Goal: Information Seeking & Learning: Learn about a topic

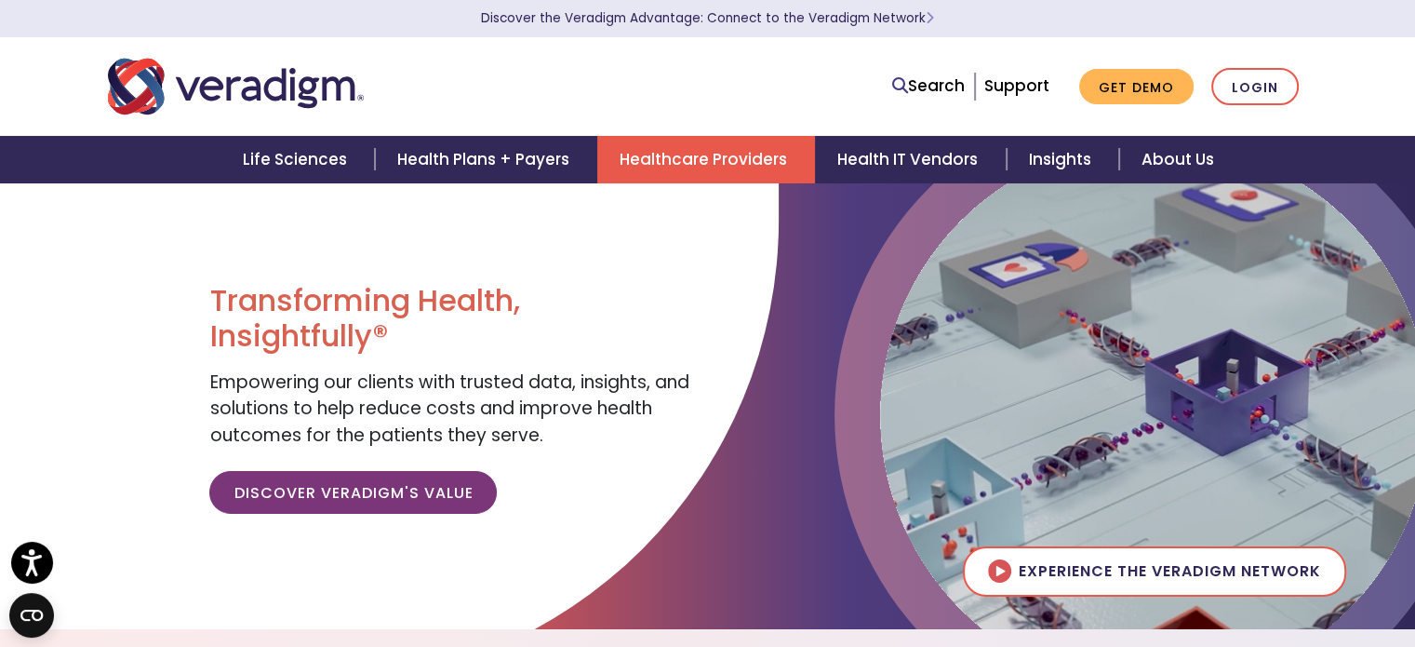
click at [775, 168] on link "Healthcare Providers" at bounding box center [706, 159] width 218 height 47
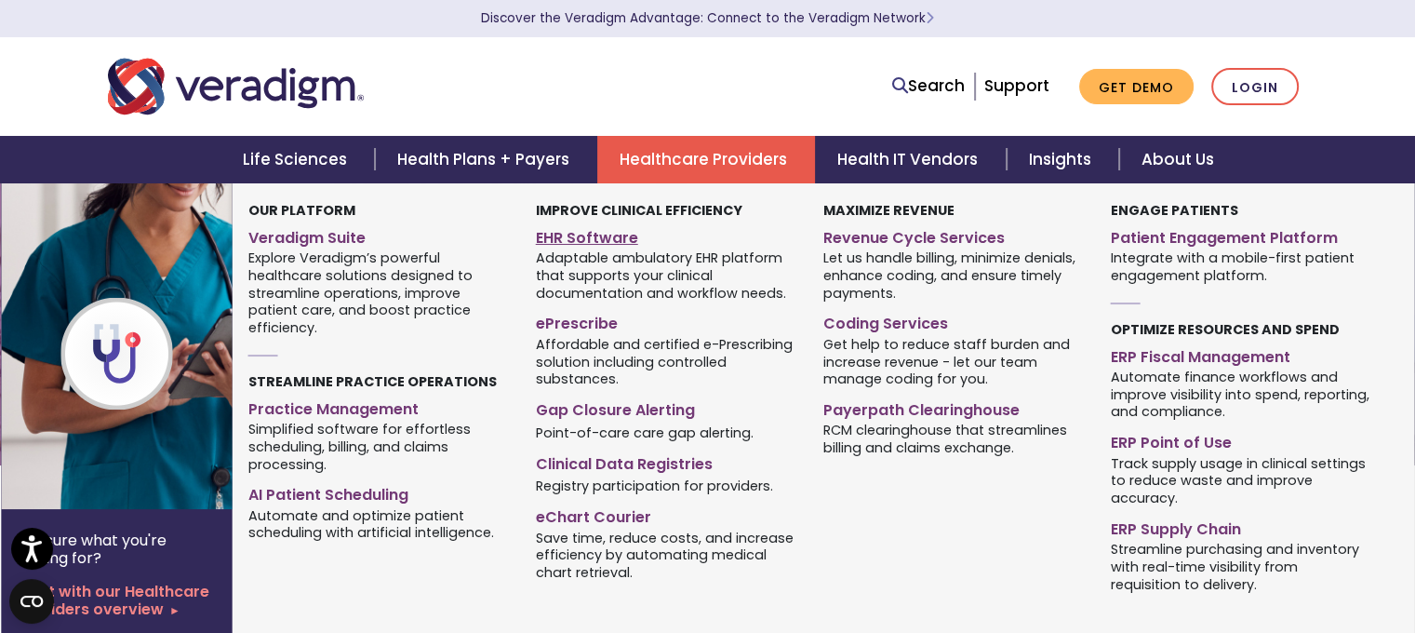
click at [597, 242] on link "EHR Software" at bounding box center [666, 234] width 260 height 27
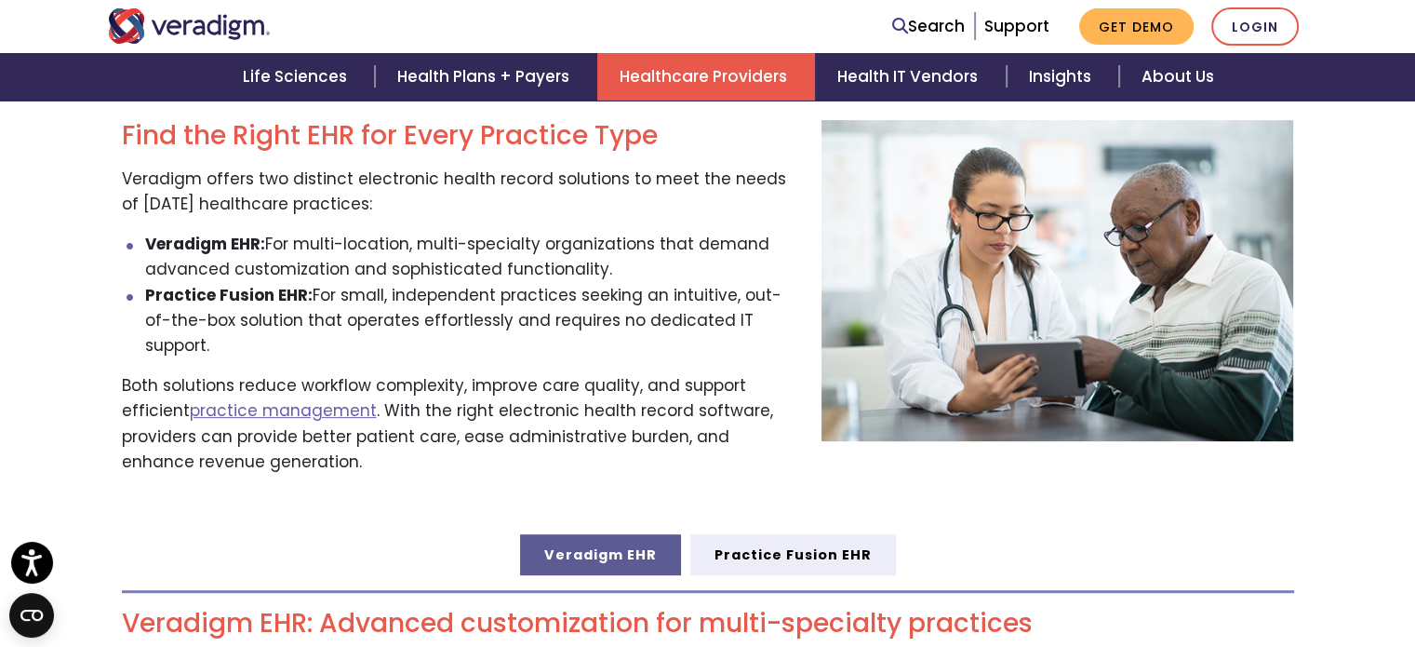
scroll to position [651, 0]
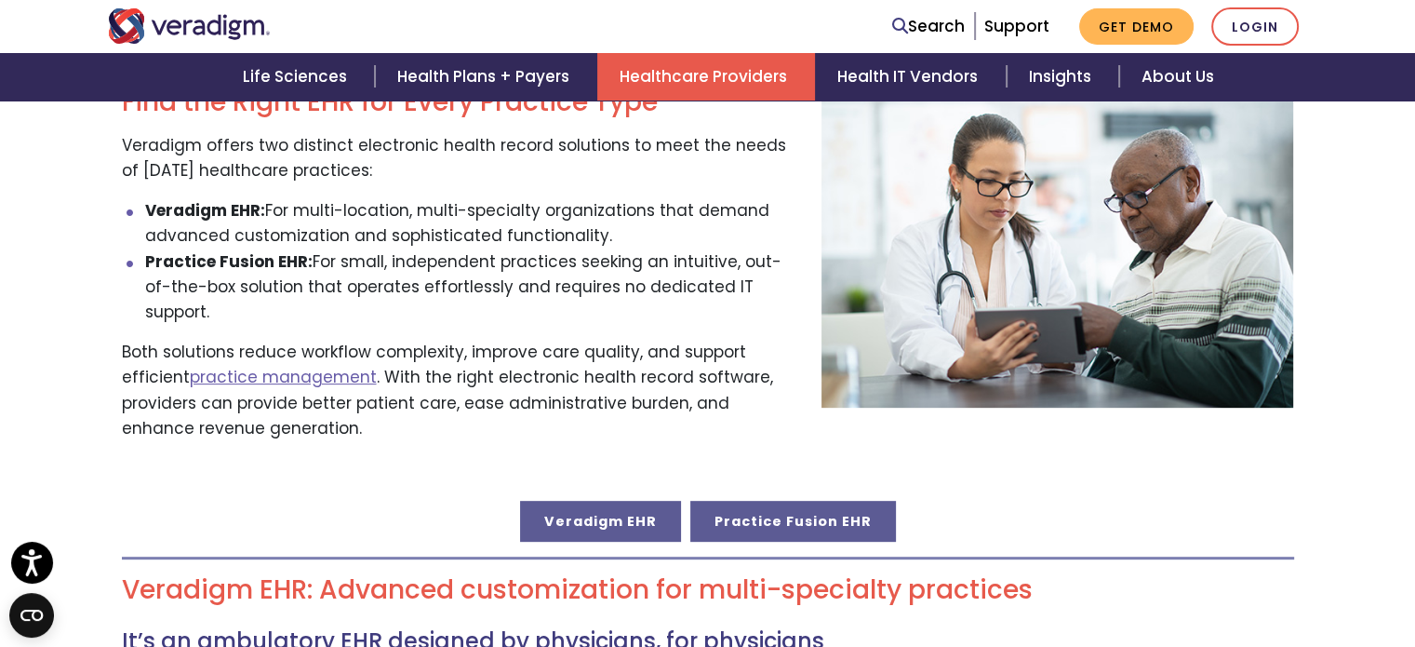
click at [778, 501] on link "Practice Fusion EHR" at bounding box center [793, 521] width 206 height 41
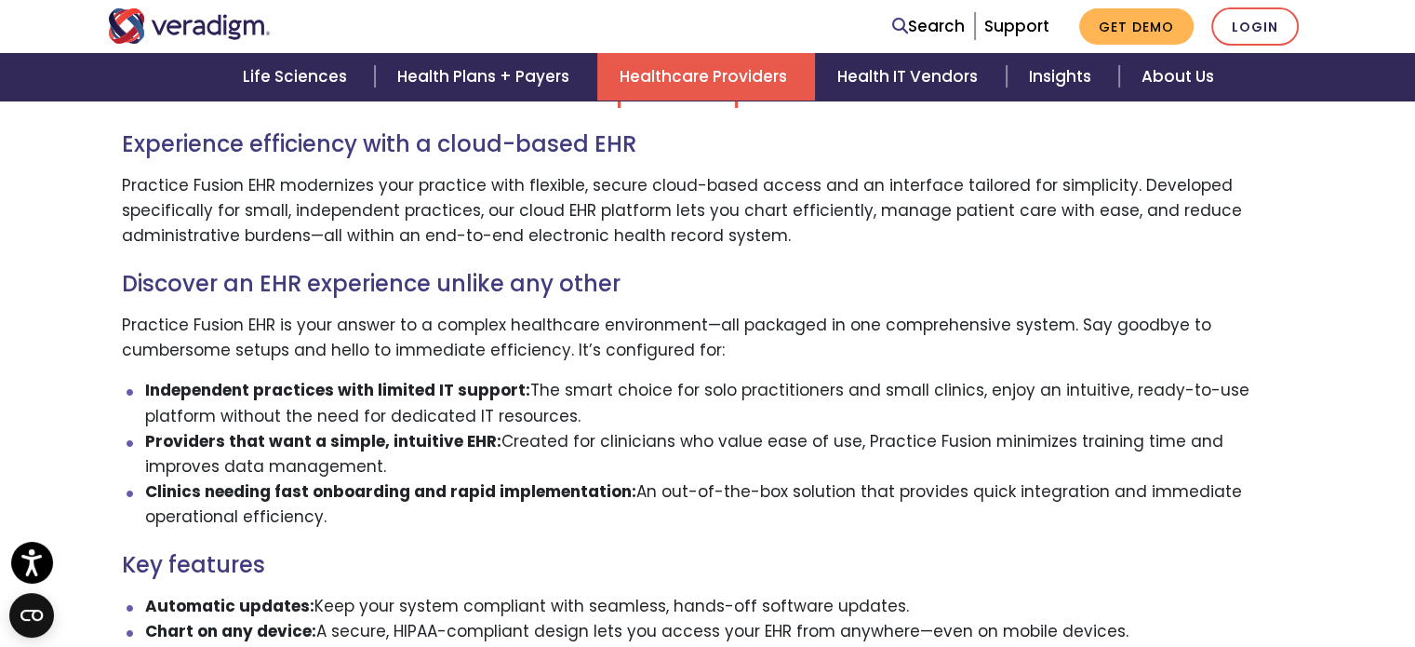
scroll to position [1117, 0]
